Goal: Book appointment/travel/reservation

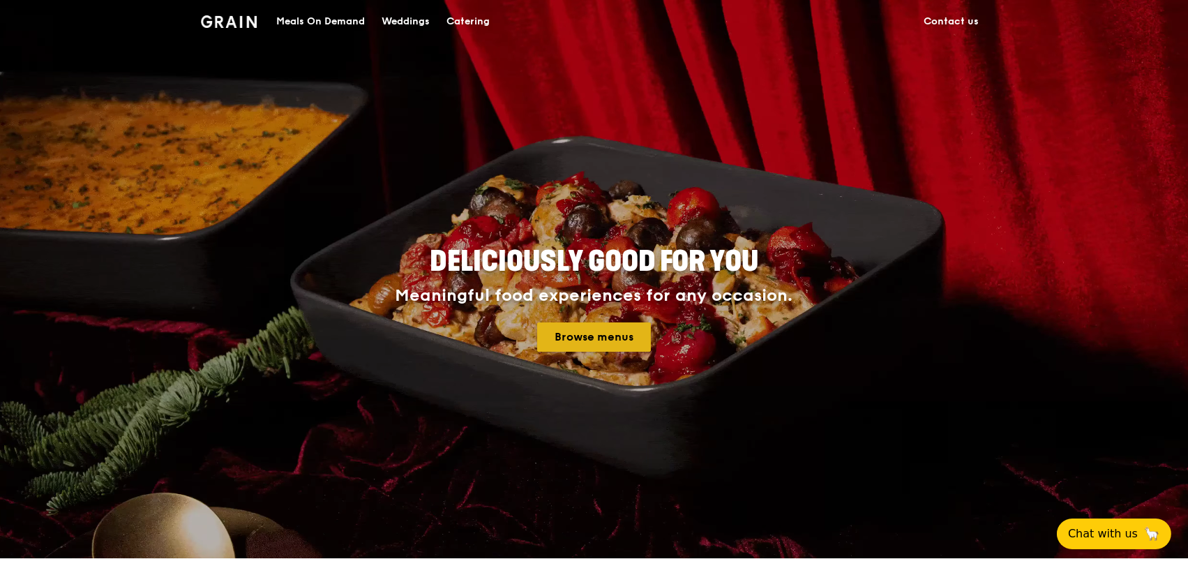
click at [570, 340] on link "Browse menus" at bounding box center [594, 336] width 114 height 29
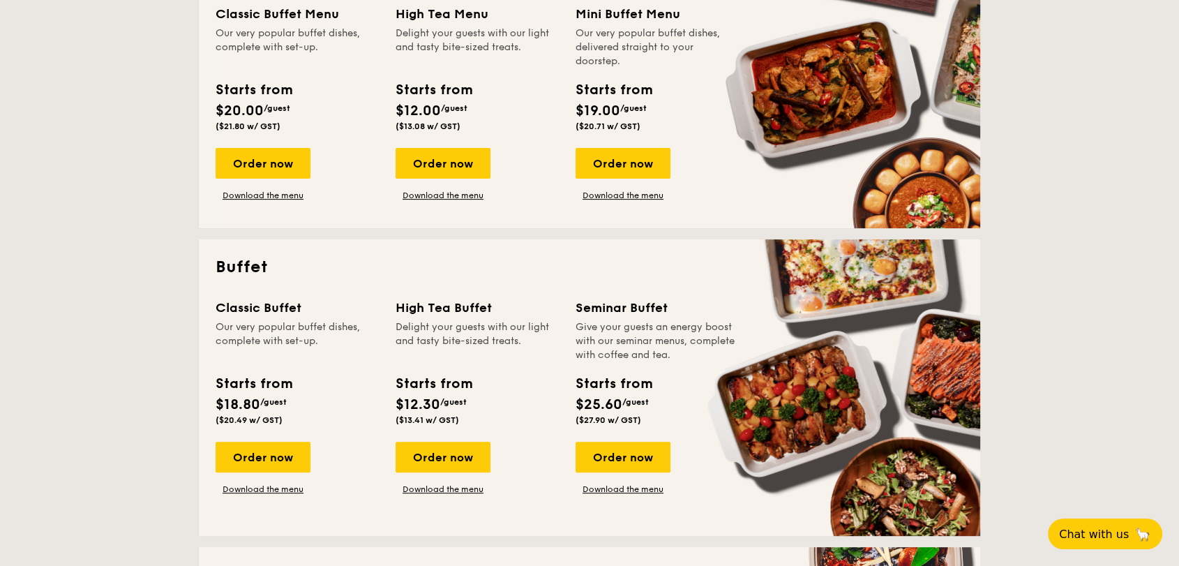
scroll to position [394, 0]
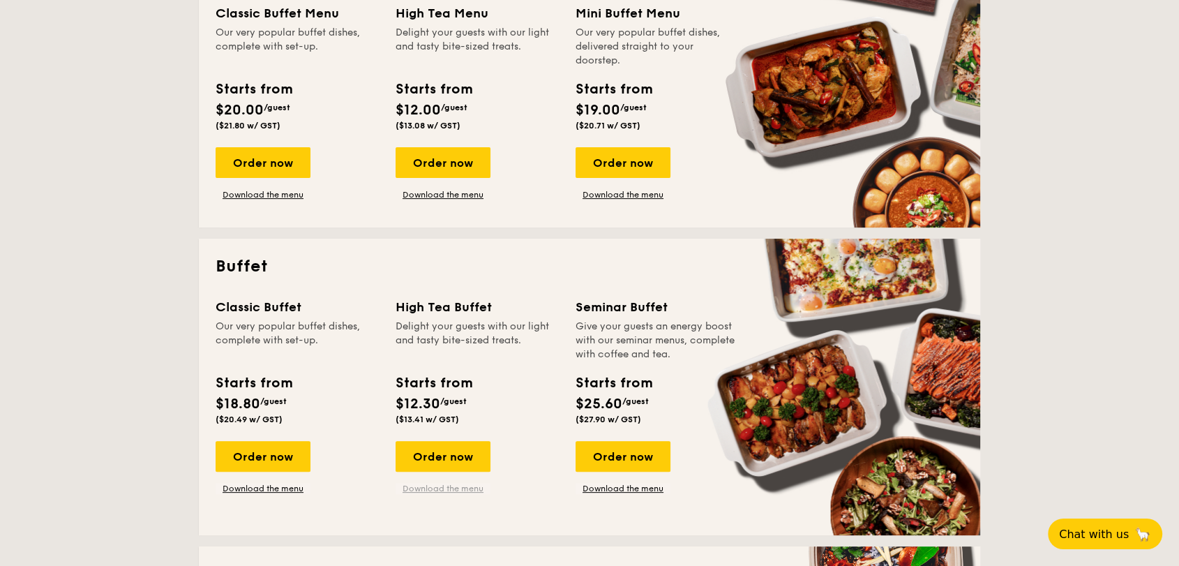
click at [460, 491] on link "Download the menu" at bounding box center [443, 488] width 95 height 11
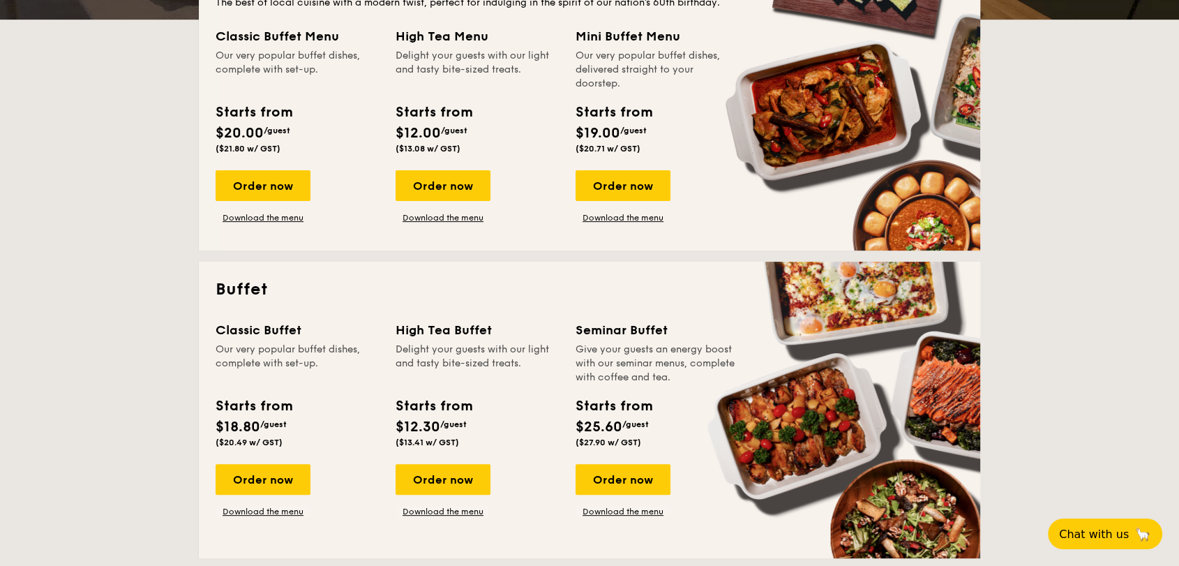
scroll to position [372, 0]
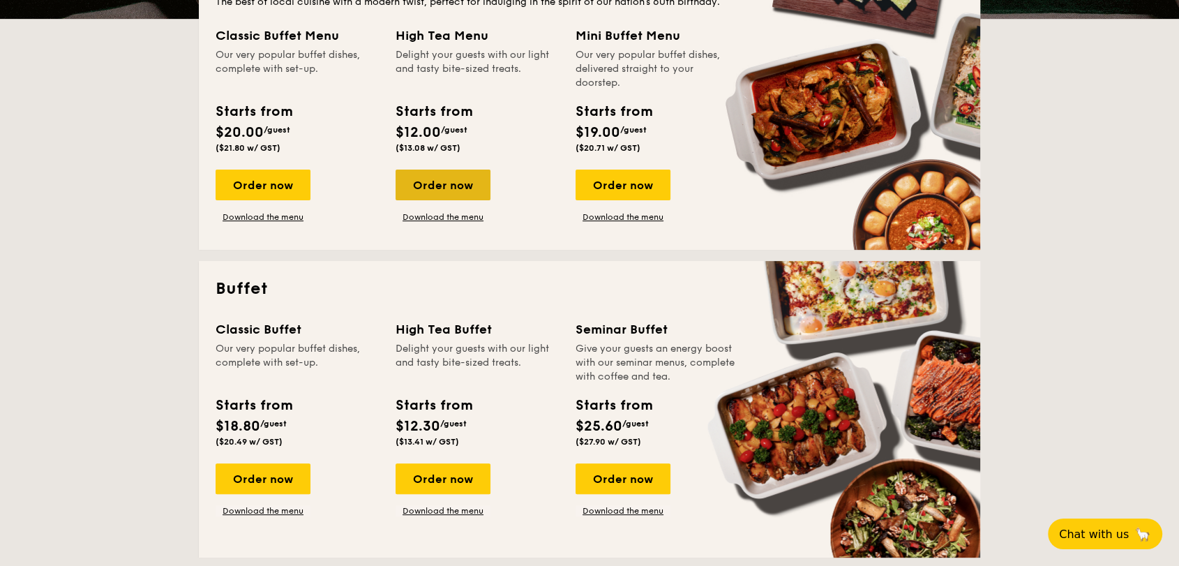
click at [446, 183] on div "Order now" at bounding box center [443, 185] width 95 height 31
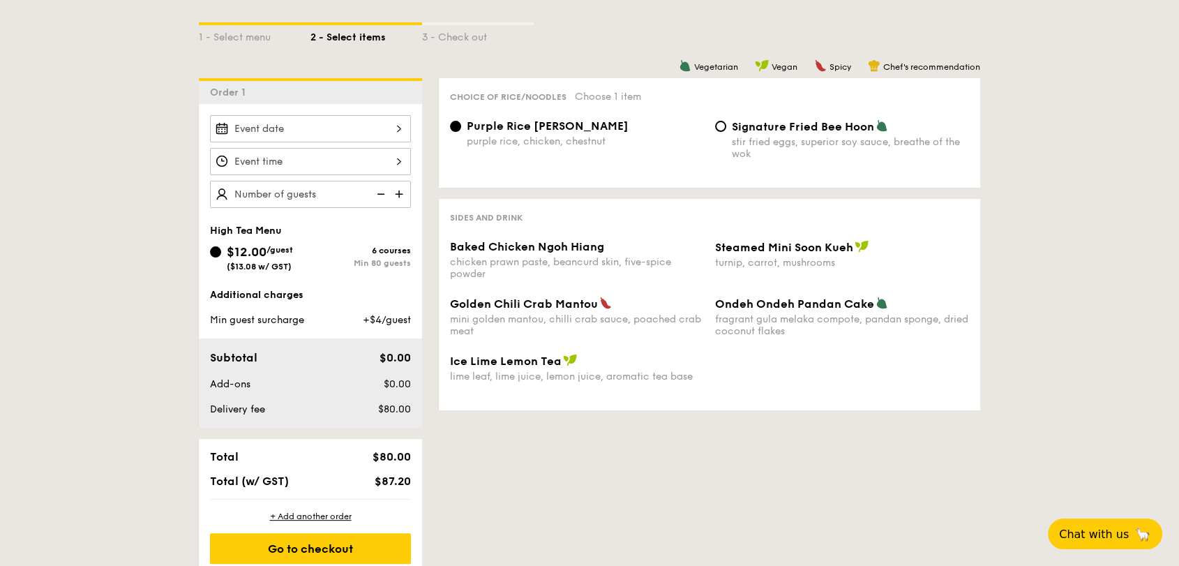
scroll to position [330, 0]
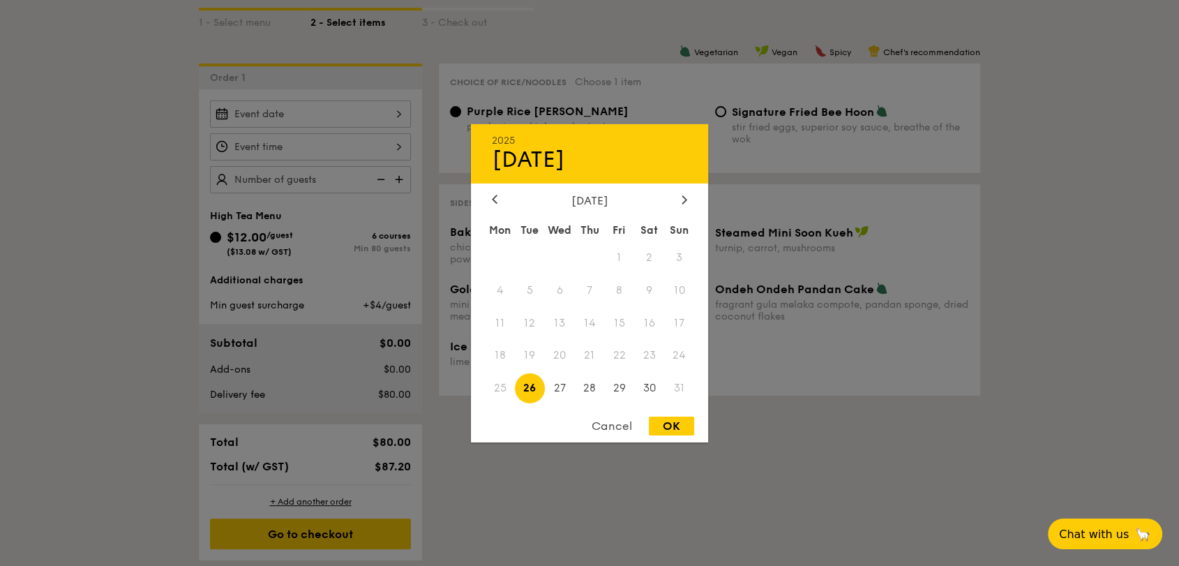
click at [390, 109] on div "2025 Aug [DATE] Tue Wed Thu Fri Sat Sun 1 2 3 4 5 6 7 8 9 10 11 12 13 14 15 16 …" at bounding box center [310, 113] width 201 height 27
click at [627, 384] on span "29" at bounding box center [619, 388] width 30 height 30
click at [659, 425] on div "OK" at bounding box center [671, 425] width 45 height 19
type input "[DATE]"
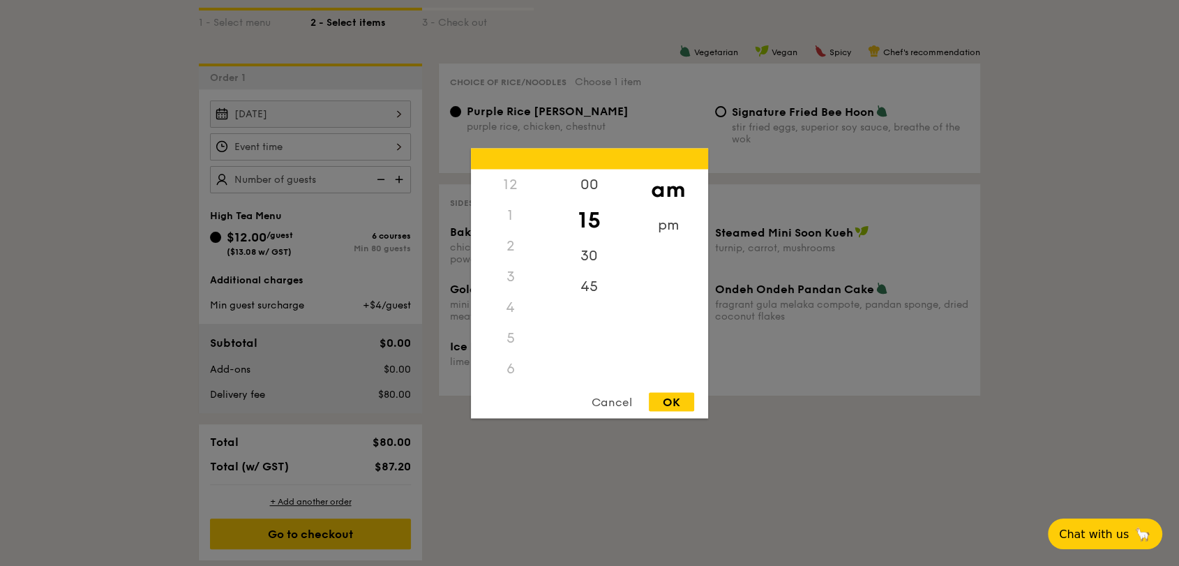
click at [366, 142] on div "12 1 2 3 4 5 6 7 8 9 10 11 00 15 30 45 am pm Cancel OK" at bounding box center [310, 146] width 201 height 27
click at [511, 206] on div "6" at bounding box center [510, 203] width 79 height 31
drag, startPoint x: 508, startPoint y: 264, endPoint x: 532, endPoint y: 233, distance: 39.2
click at [532, 233] on div "12 1 2 3 4 5 6 7 8 9 10 11" at bounding box center [510, 275] width 79 height 213
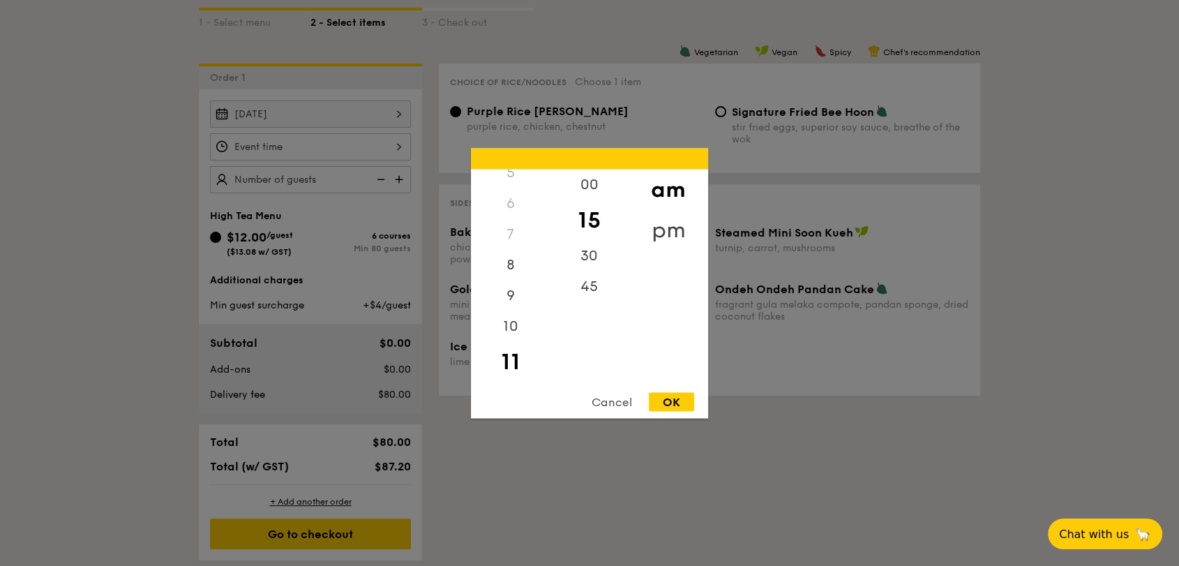
click at [668, 230] on div "pm" at bounding box center [668, 229] width 79 height 40
click at [508, 215] on div "6" at bounding box center [510, 212] width 79 height 31
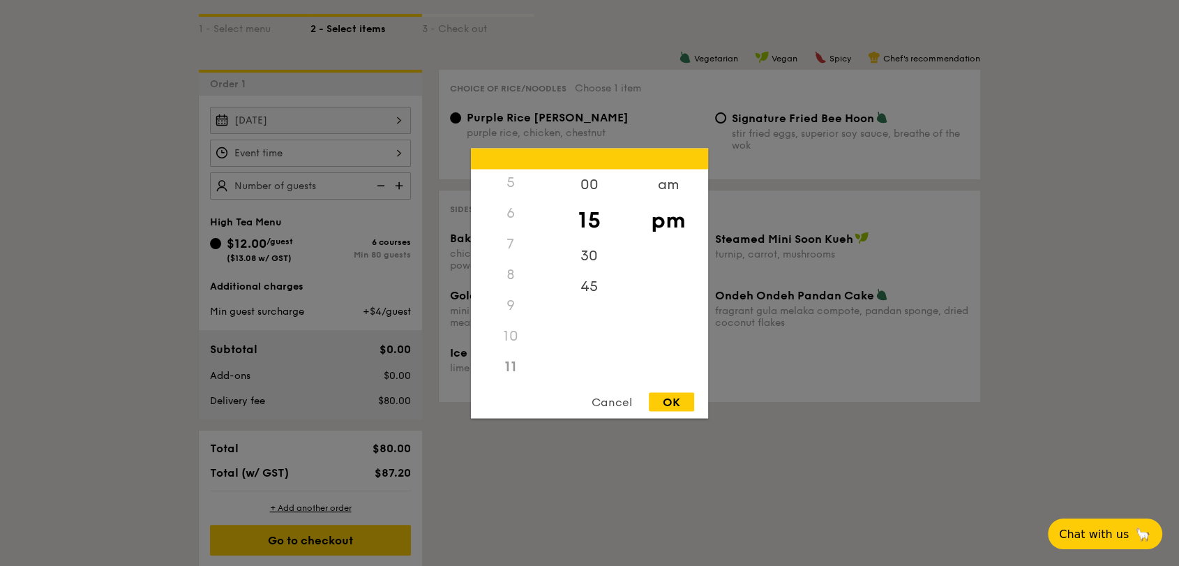
scroll to position [0, 0]
click at [588, 286] on div "45" at bounding box center [589, 291] width 79 height 40
click at [84, 326] on div at bounding box center [589, 283] width 1179 height 566
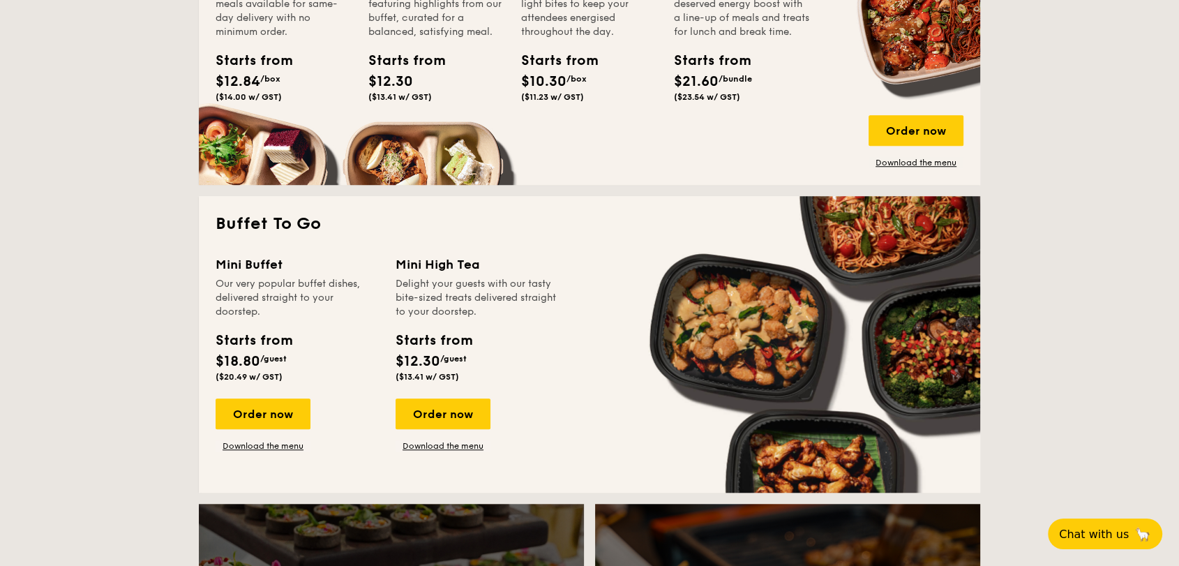
scroll to position [1051, 0]
